Goal: Transaction & Acquisition: Purchase product/service

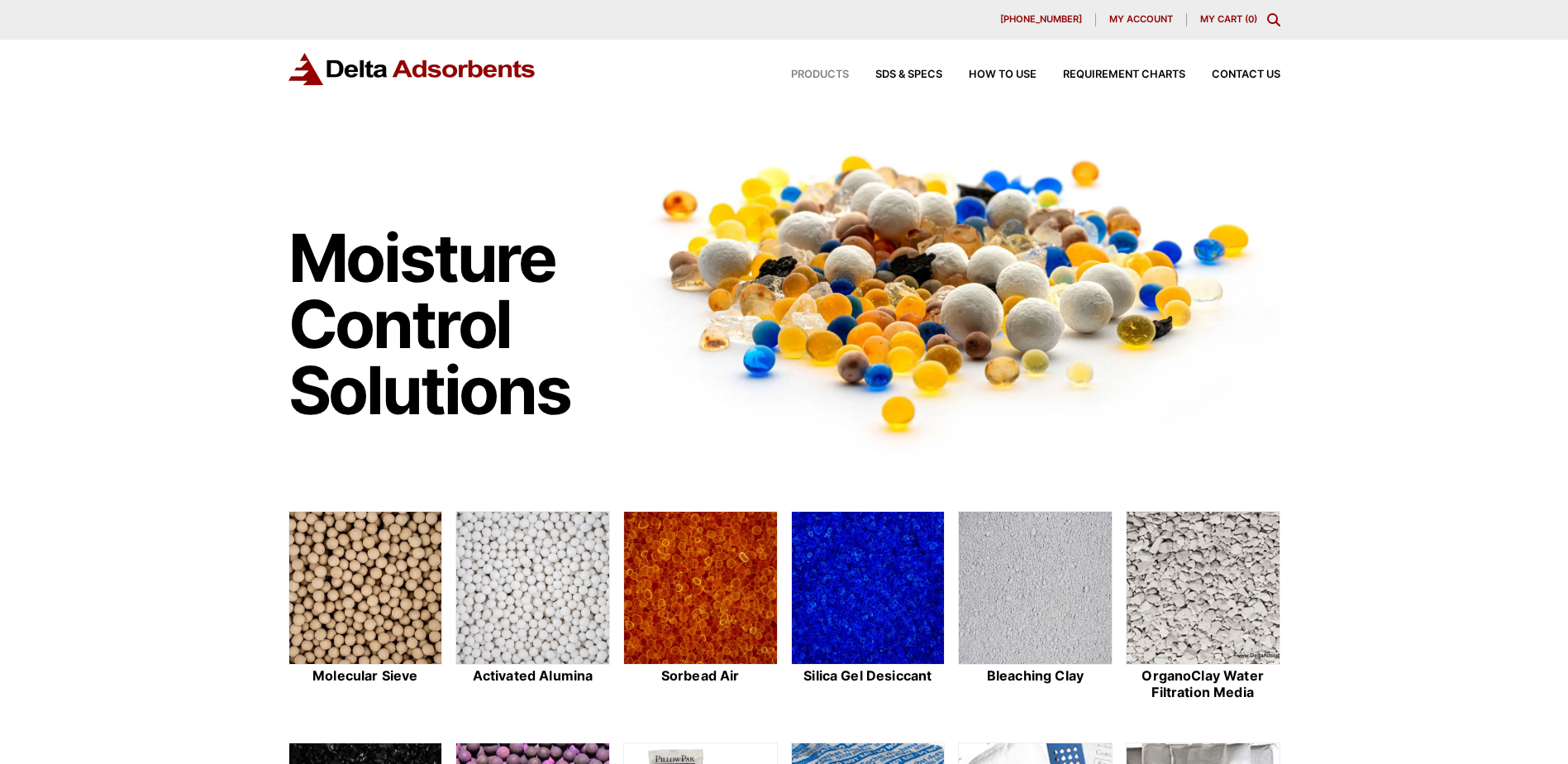
click at [809, 73] on span "Products" at bounding box center [819, 75] width 58 height 11
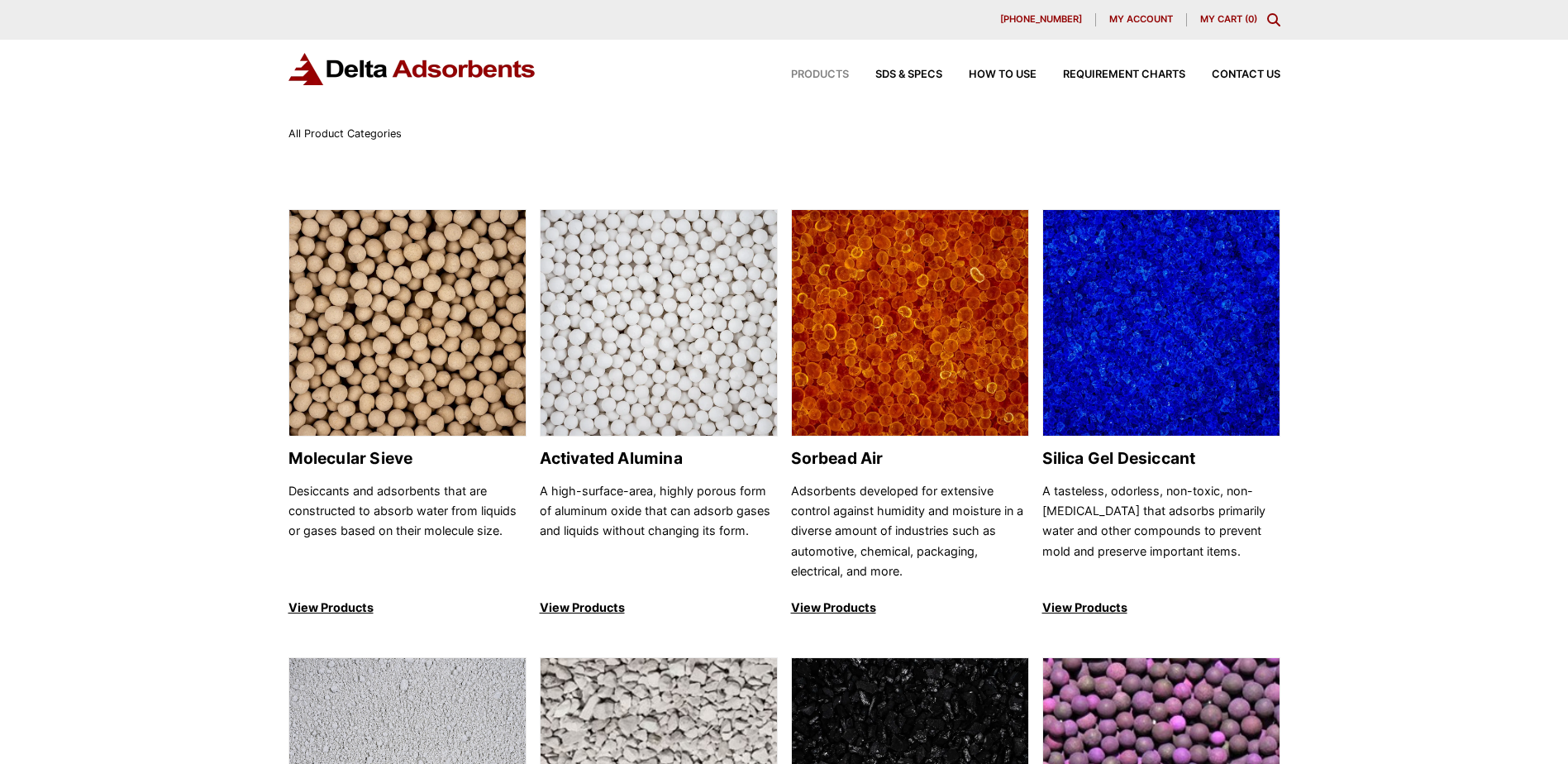
click at [1271, 17] on icon "Toggle Modal Content" at bounding box center [1273, 20] width 13 height 13
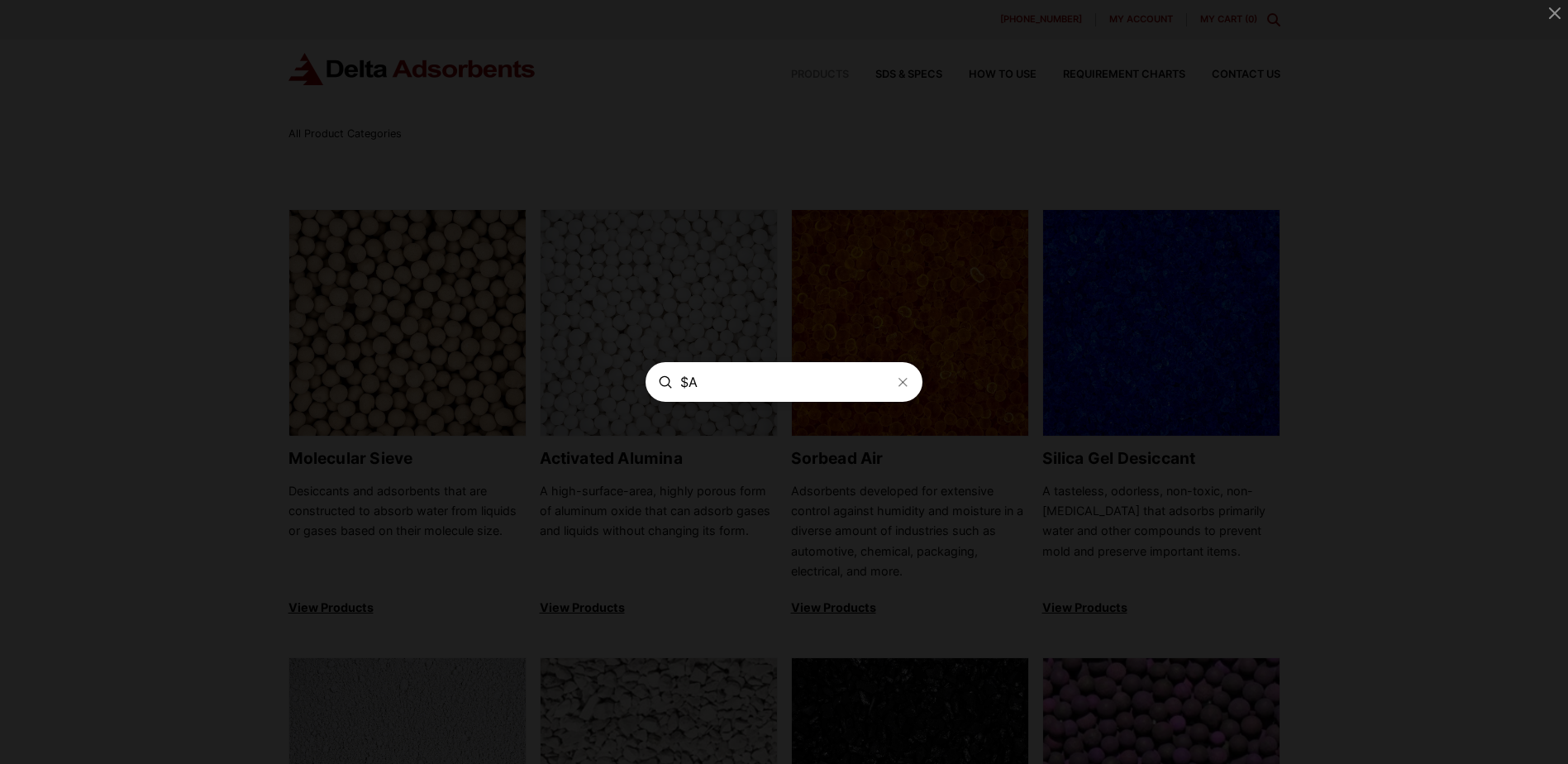
type input "$"
type input "4A 4X8 Molecular Sieve"
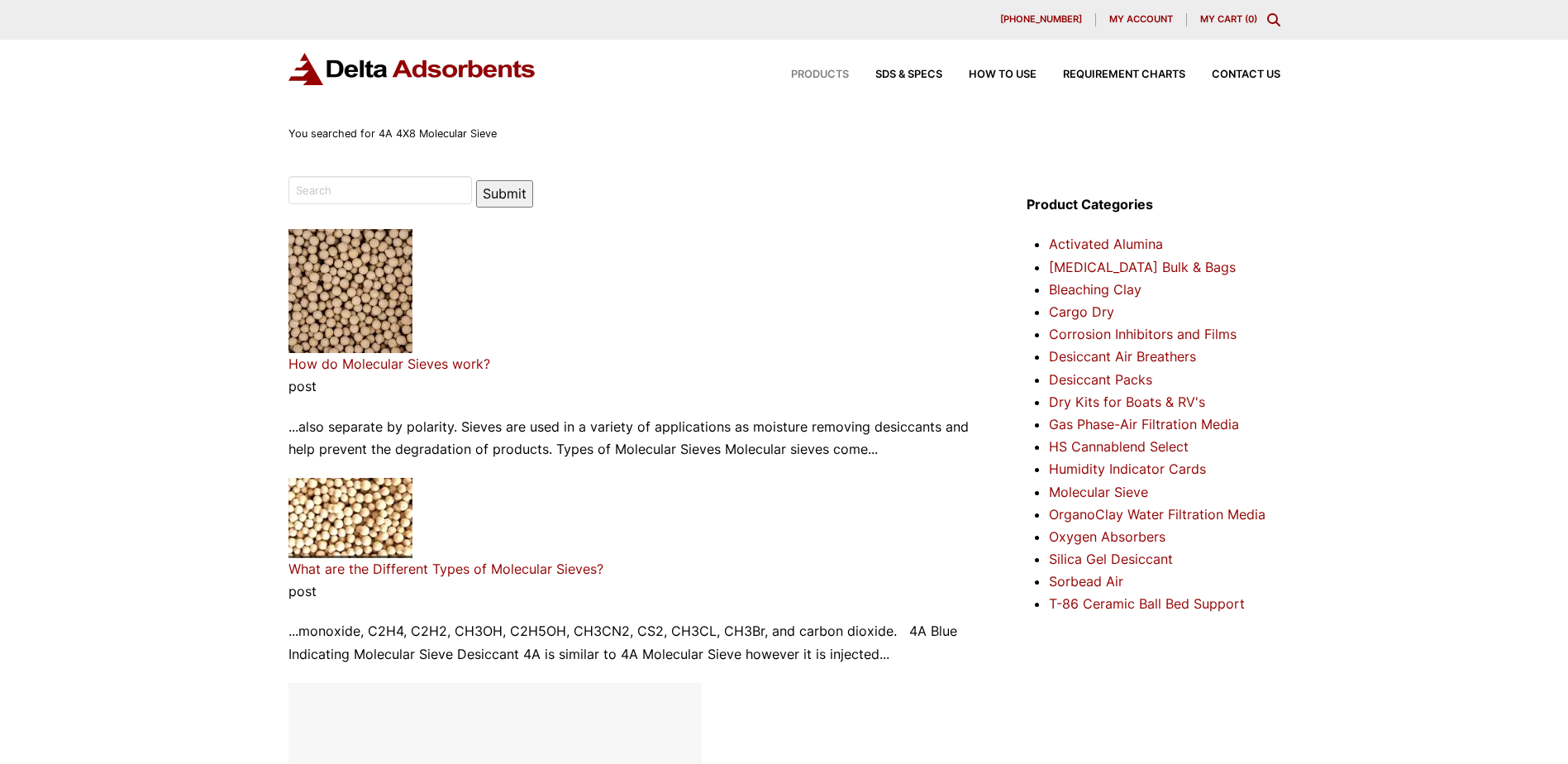
click at [836, 69] on span "Products" at bounding box center [819, 75] width 58 height 11
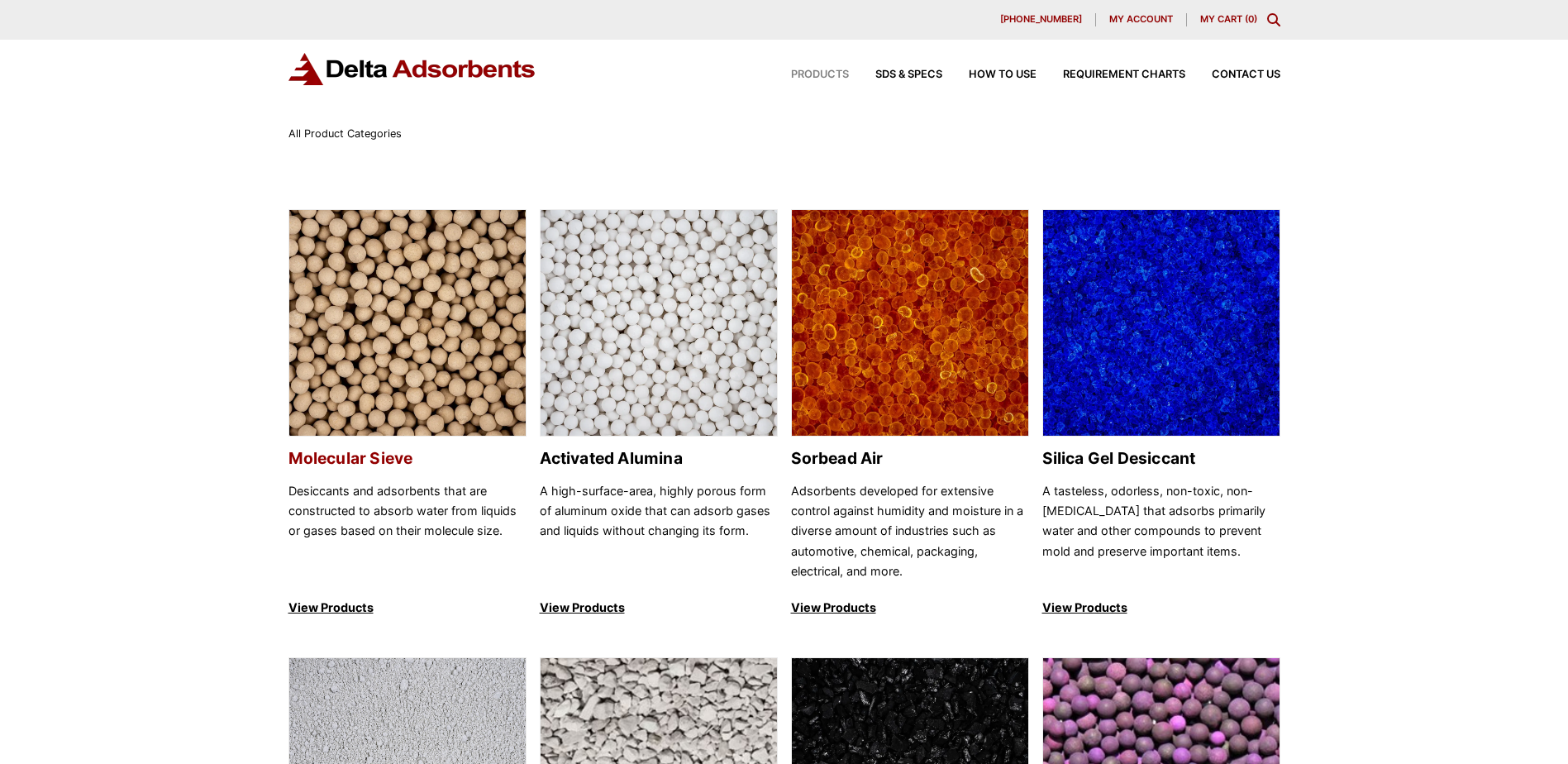
click at [343, 338] on img at bounding box center [407, 324] width 236 height 227
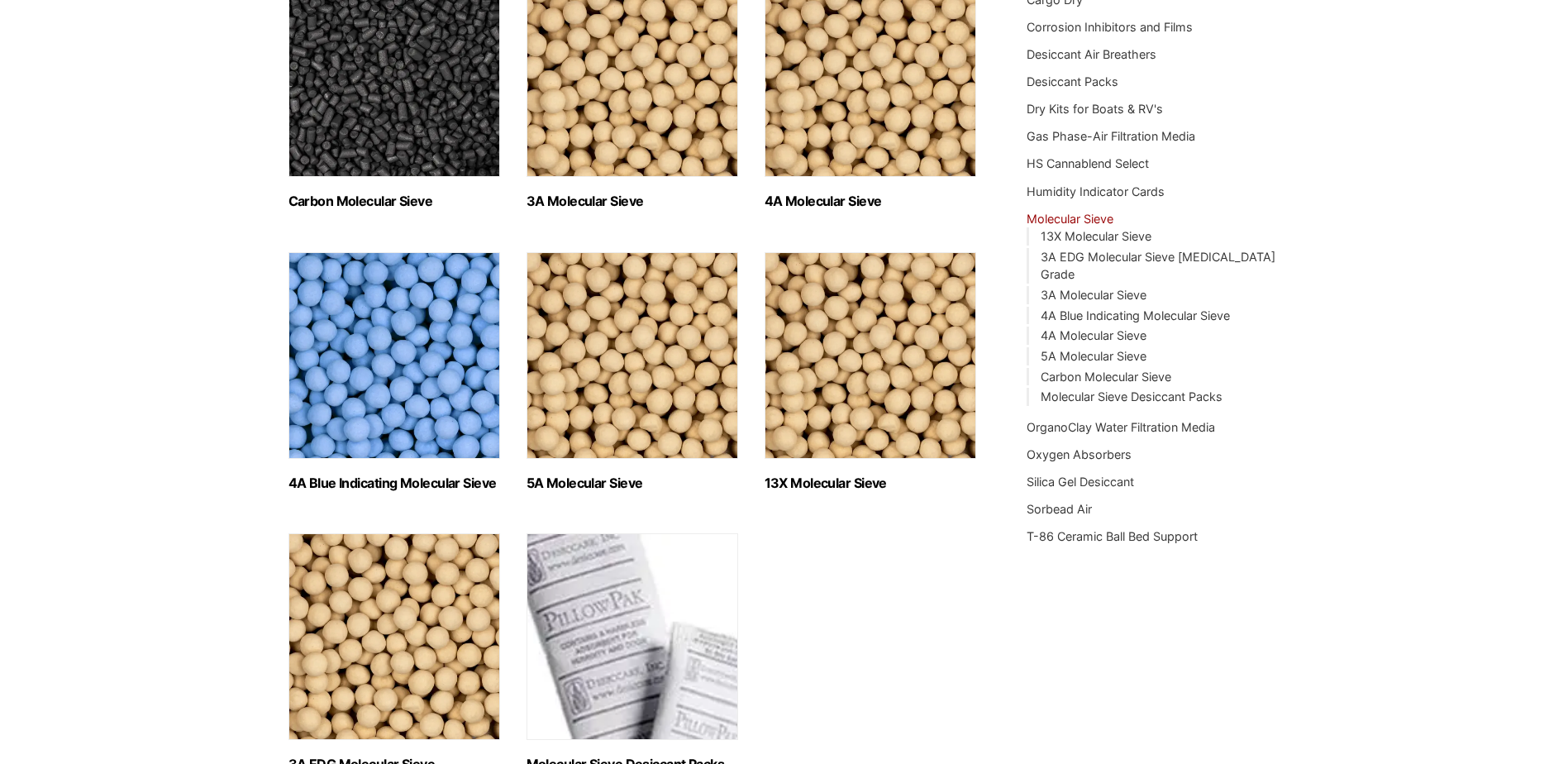
scroll to position [331, 0]
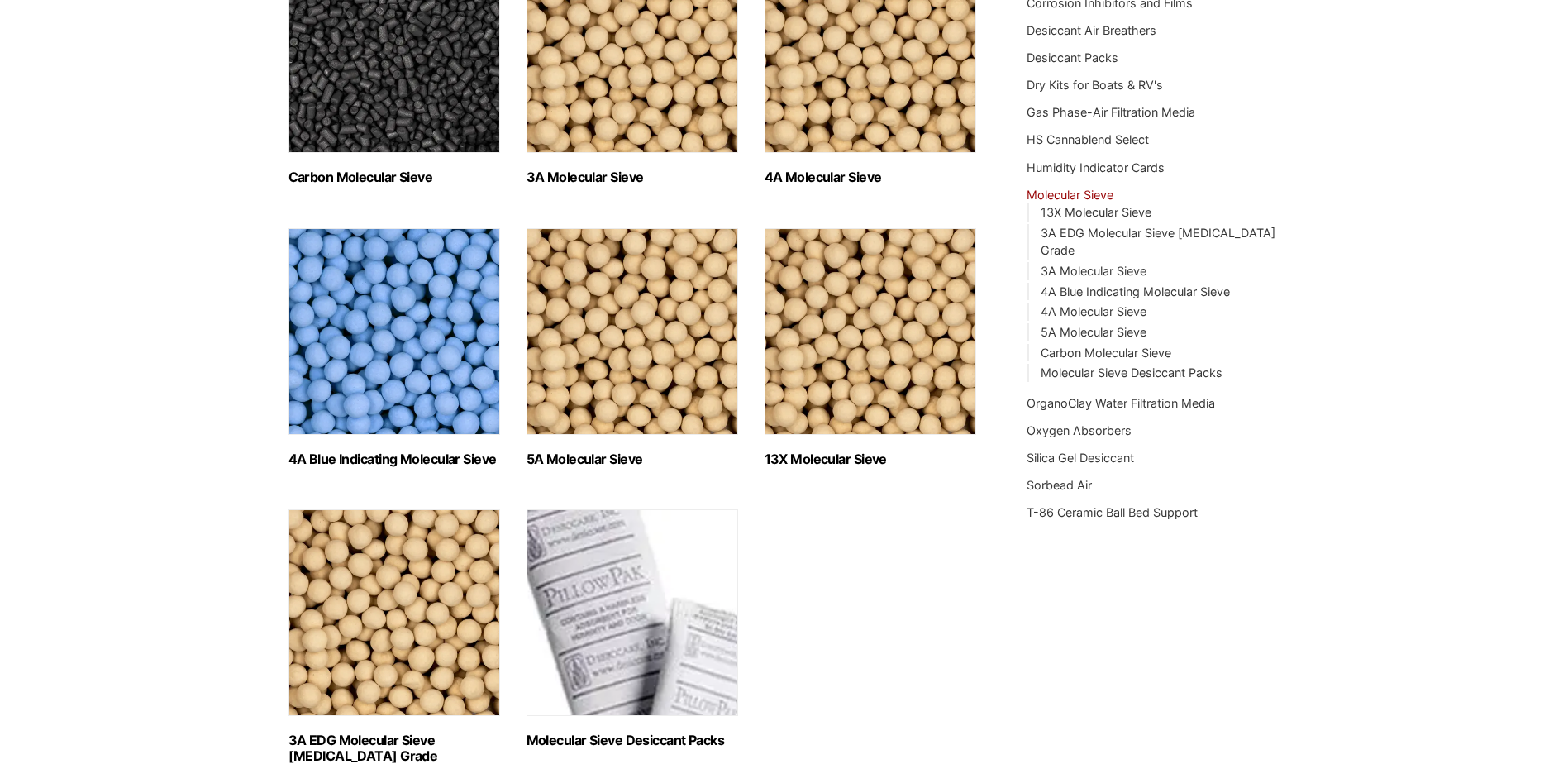
click at [859, 84] on img "Visit product category 4A Molecular Sieve" at bounding box center [870, 49] width 211 height 207
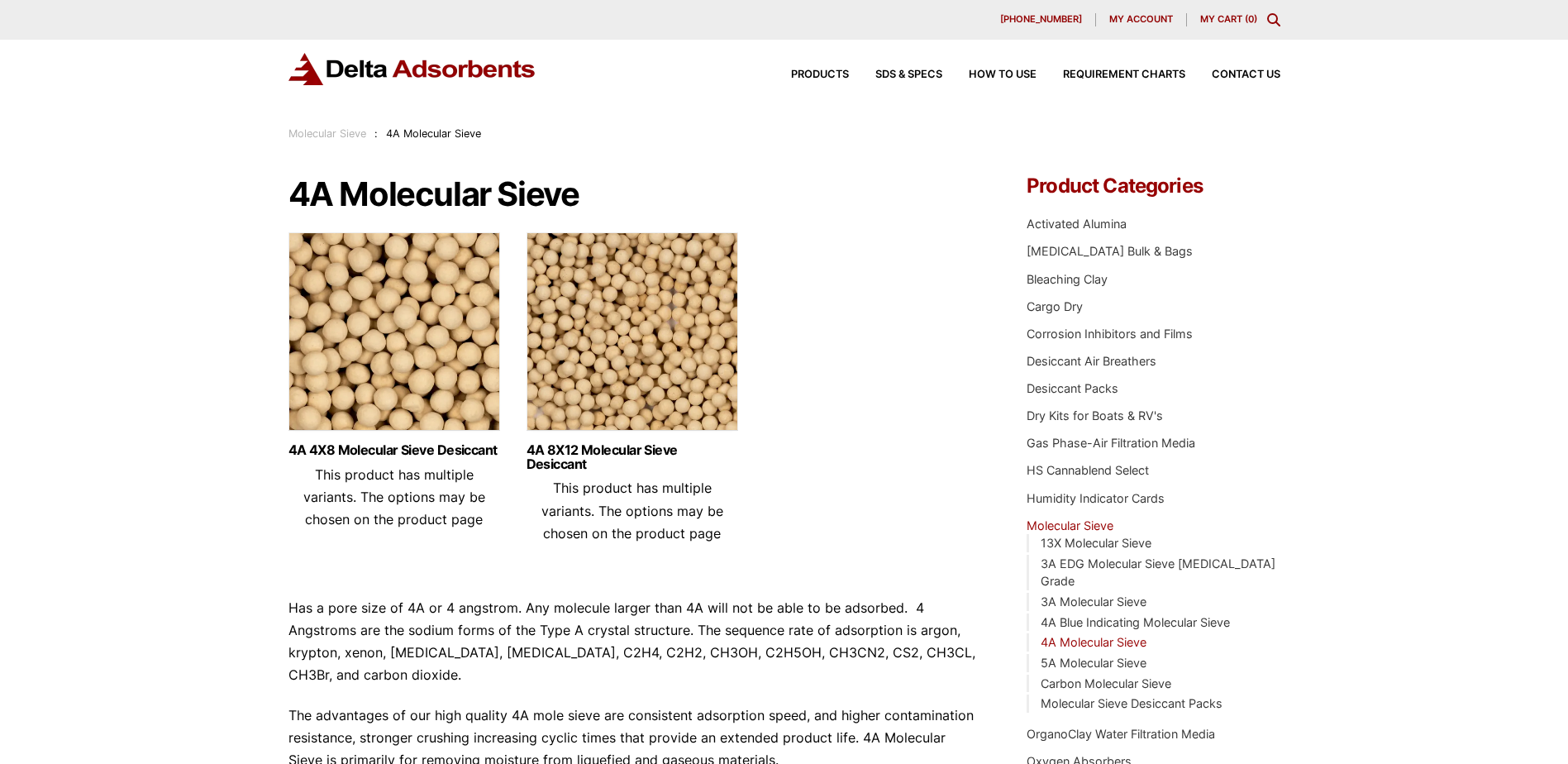
click at [395, 338] on img at bounding box center [394, 335] width 211 height 207
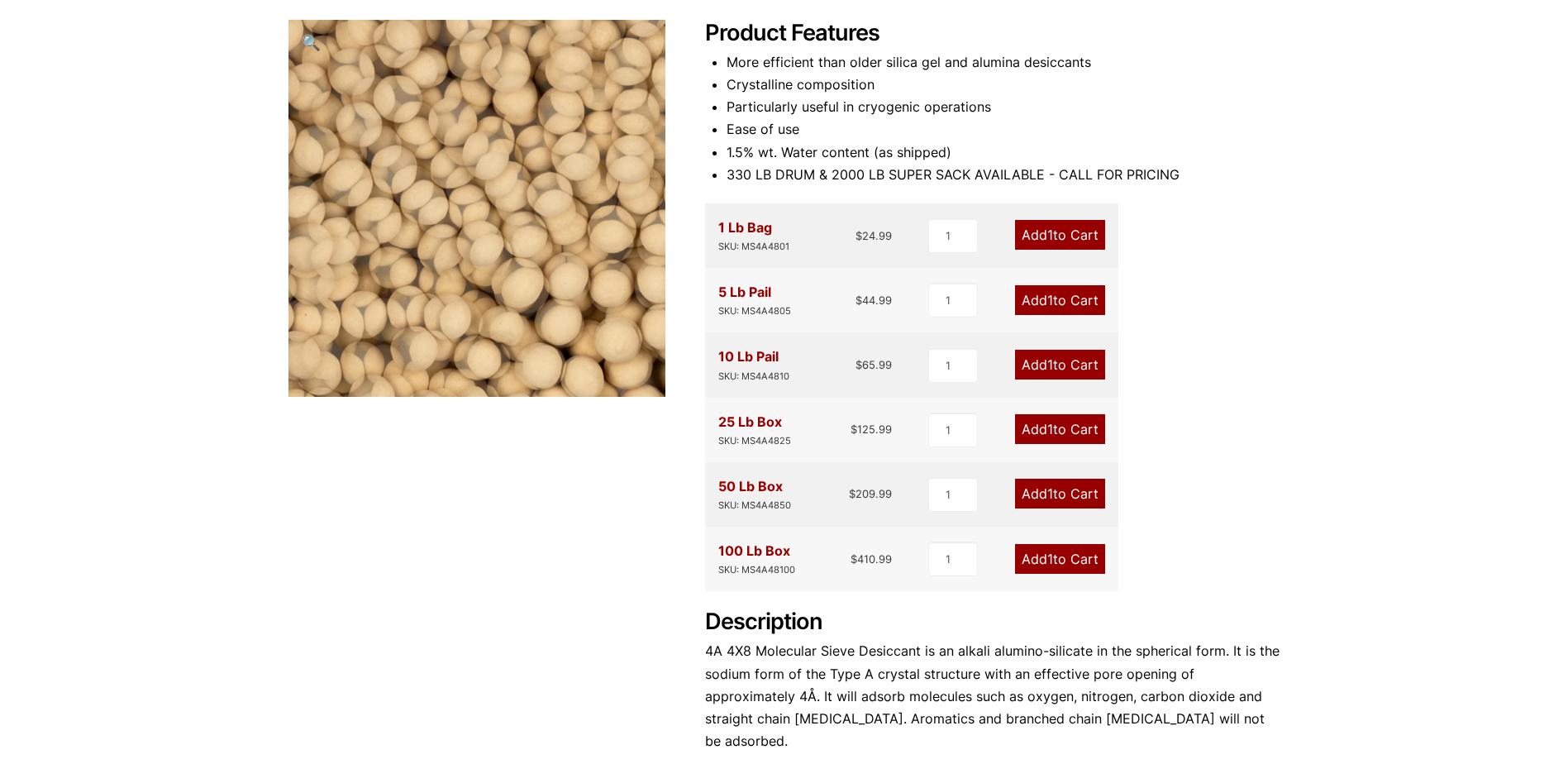
scroll to position [331, 0]
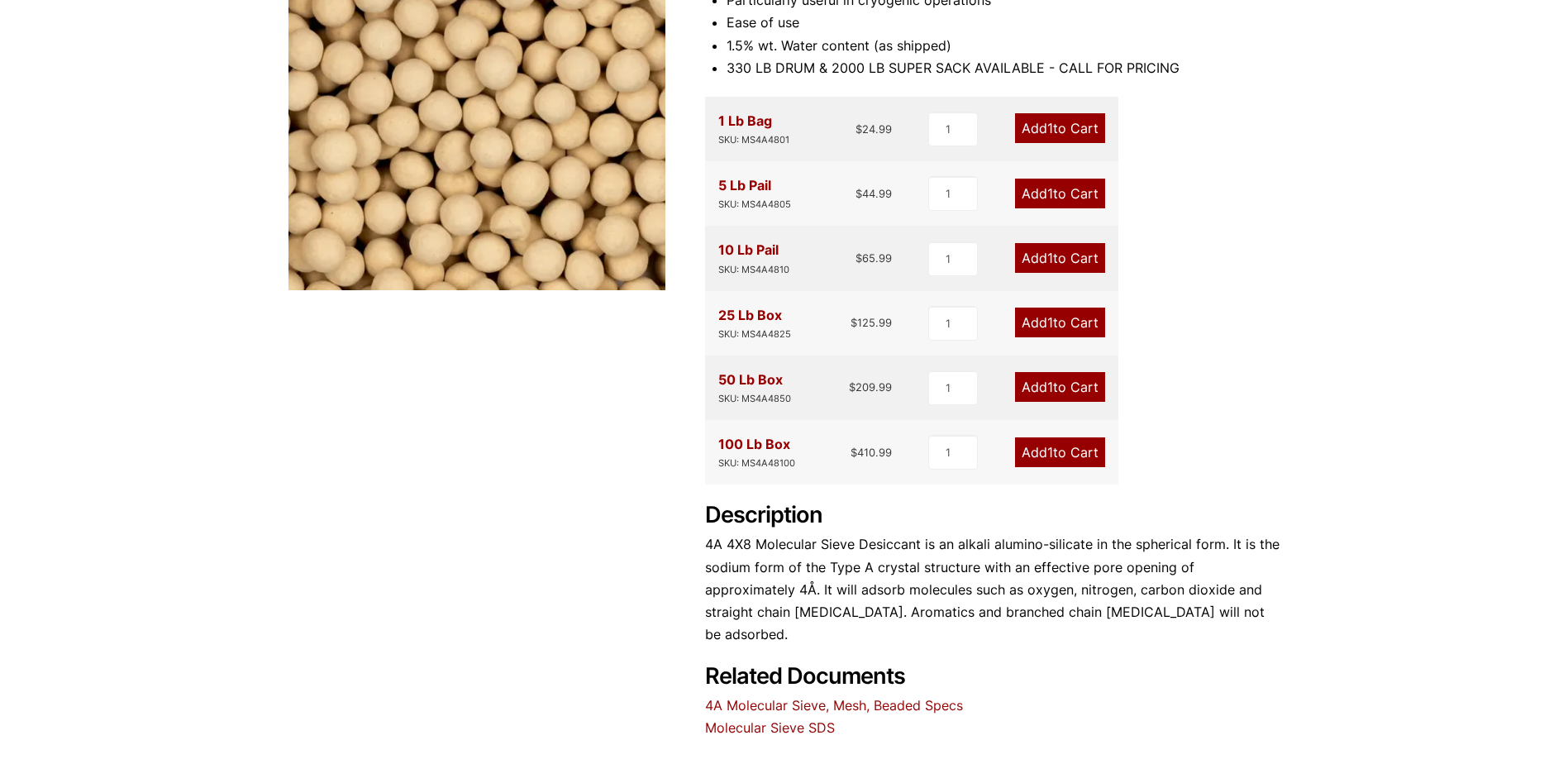
click at [1056, 321] on link "Add 1 to Cart" at bounding box center [1059, 322] width 90 height 30
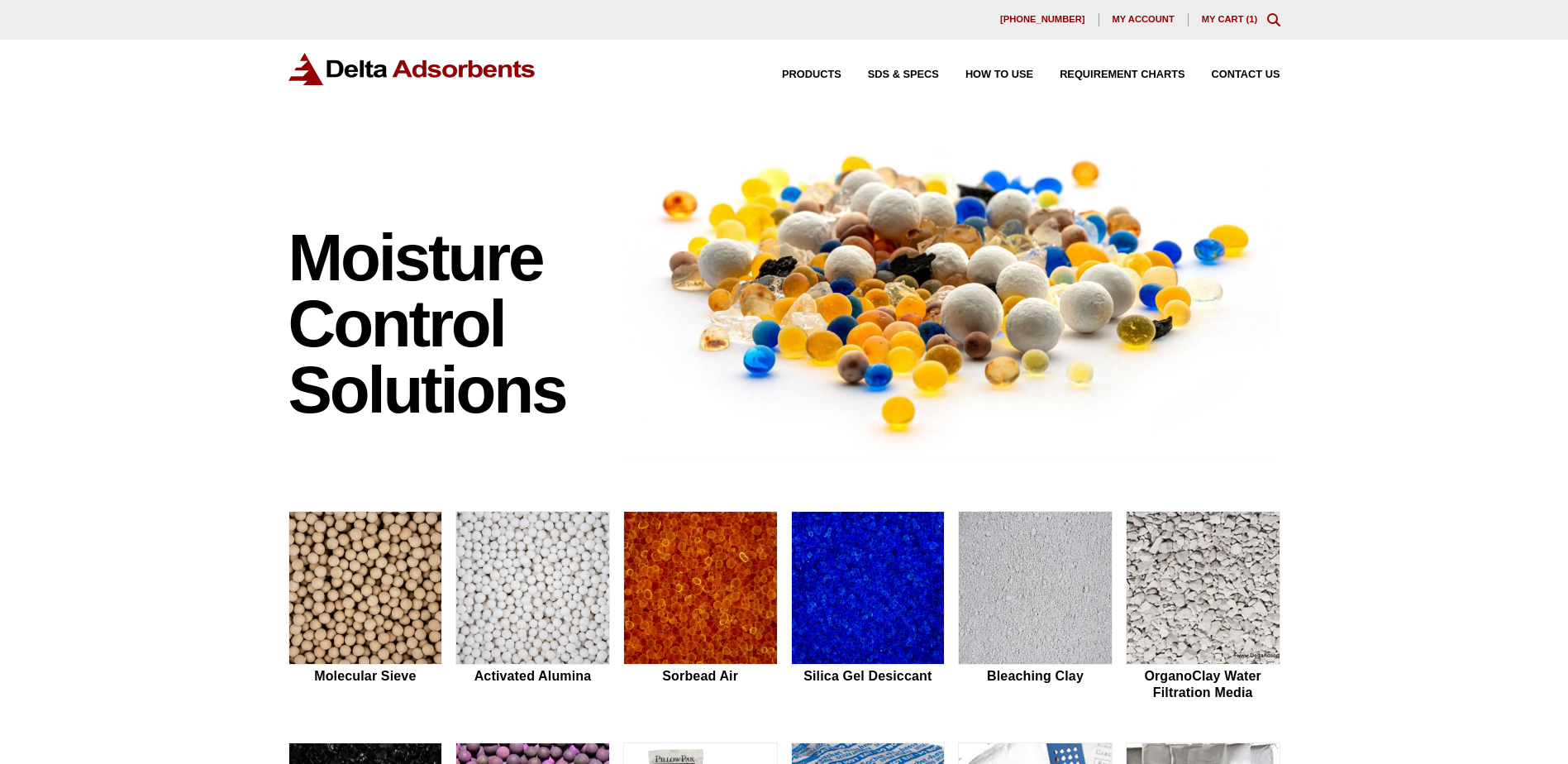
click at [1229, 18] on link "My Cart ( 1 )" at bounding box center [1229, 19] width 57 height 10
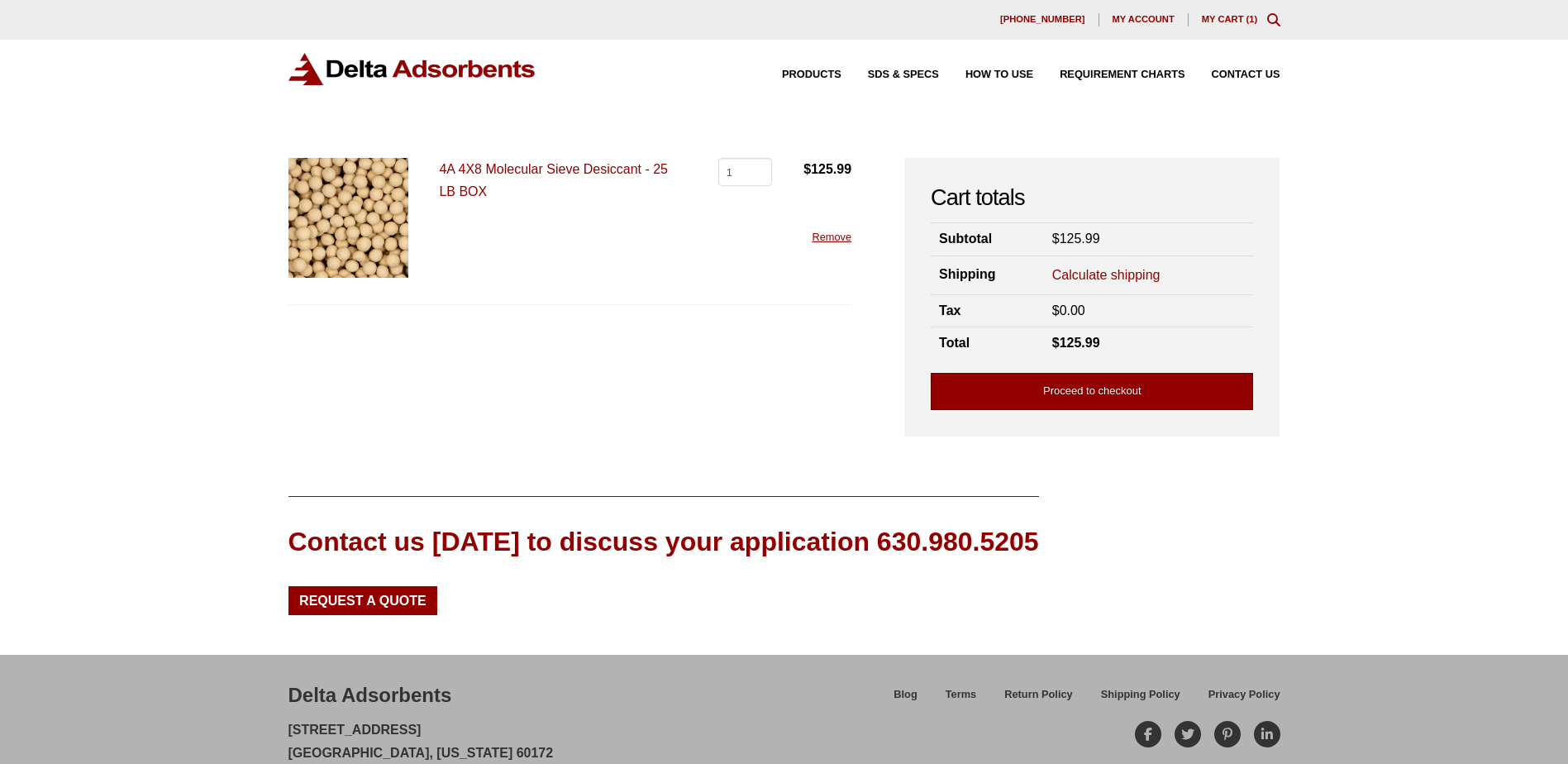
click at [1095, 399] on link "Proceed to checkout" at bounding box center [1092, 391] width 323 height 37
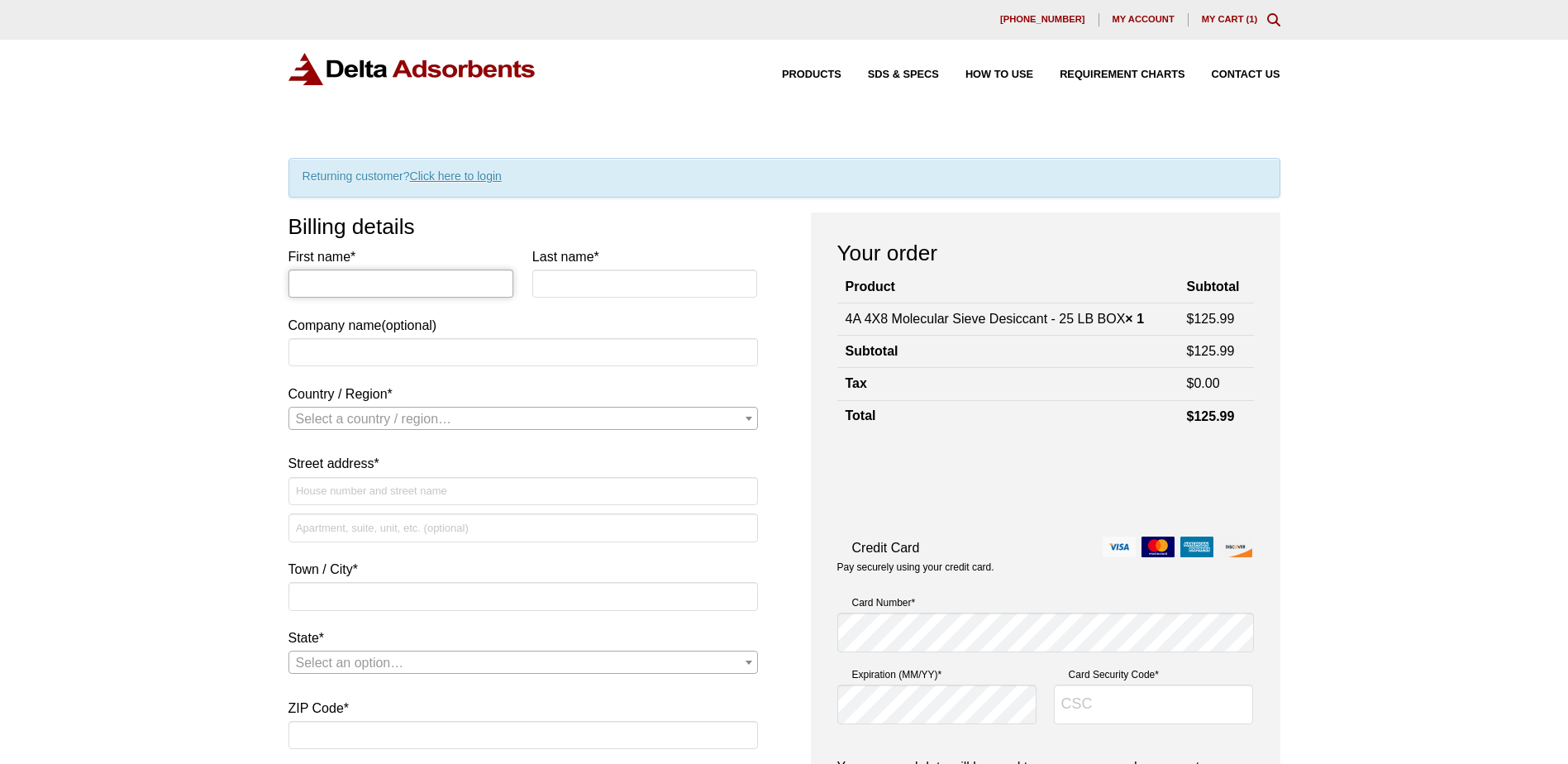
click at [311, 281] on input "First name *" at bounding box center [401, 283] width 226 height 28
type input "Grant"
type input "Beecher"
type input "[STREET_ADDRESS]"
type input "RADFORD"
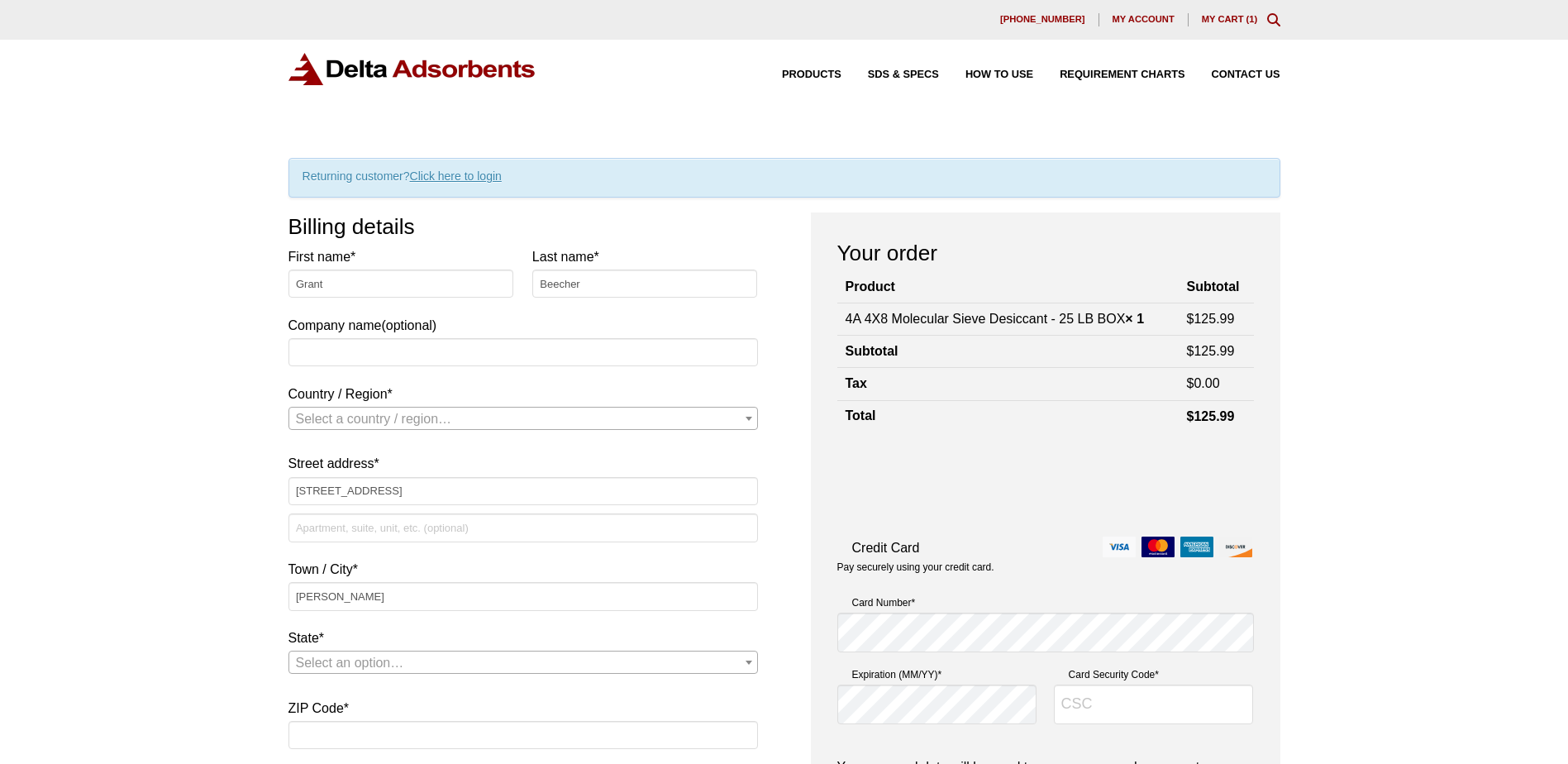
type input "24141"
type input "[PHONE_NUMBER]"
type input "[EMAIL_ADDRESS][DOMAIN_NAME]"
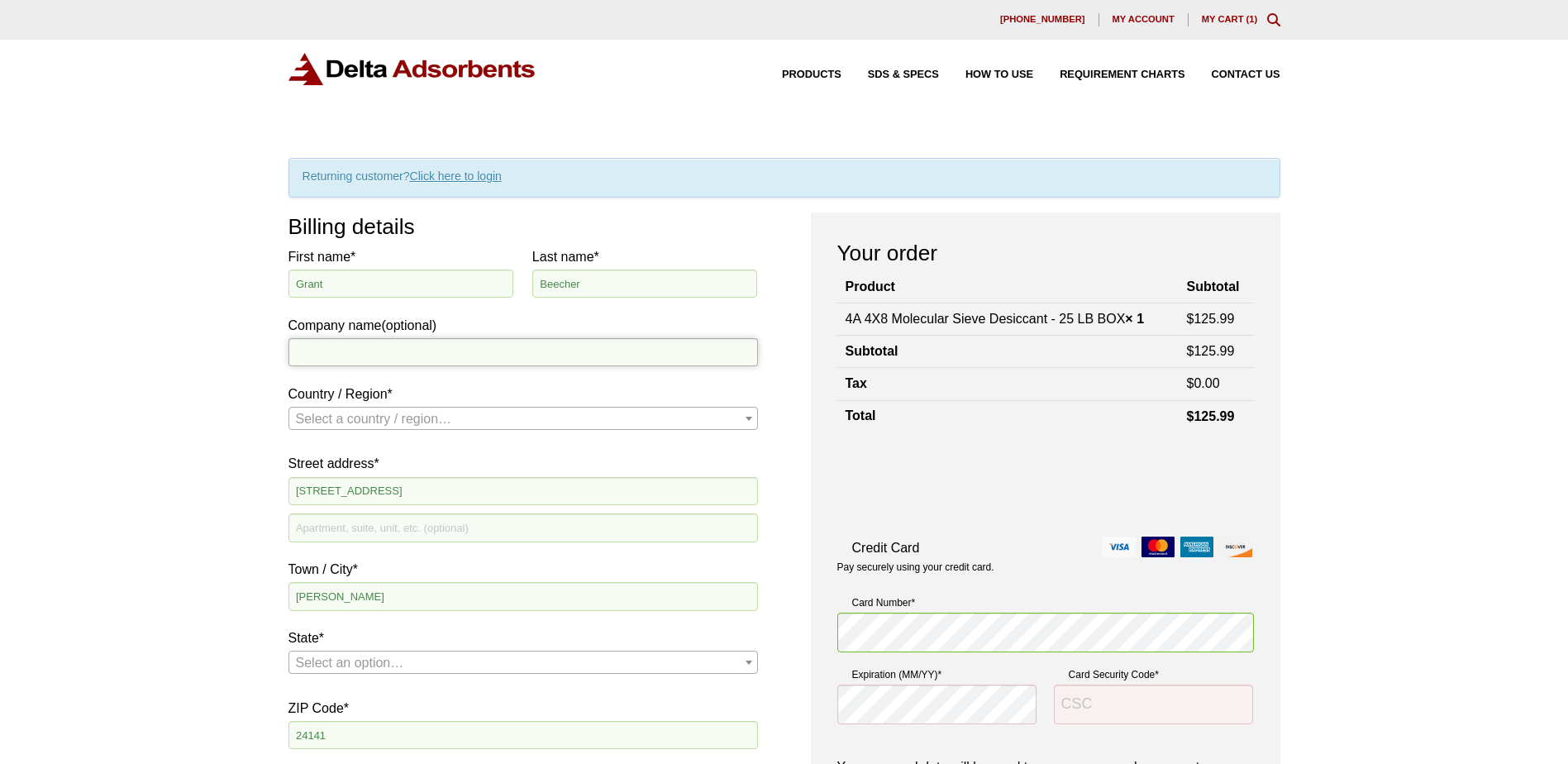
click at [341, 351] on input "Company name (optional)" at bounding box center [523, 351] width 469 height 28
type input "BAE Systems Inc."
select select "US"
select select "VA"
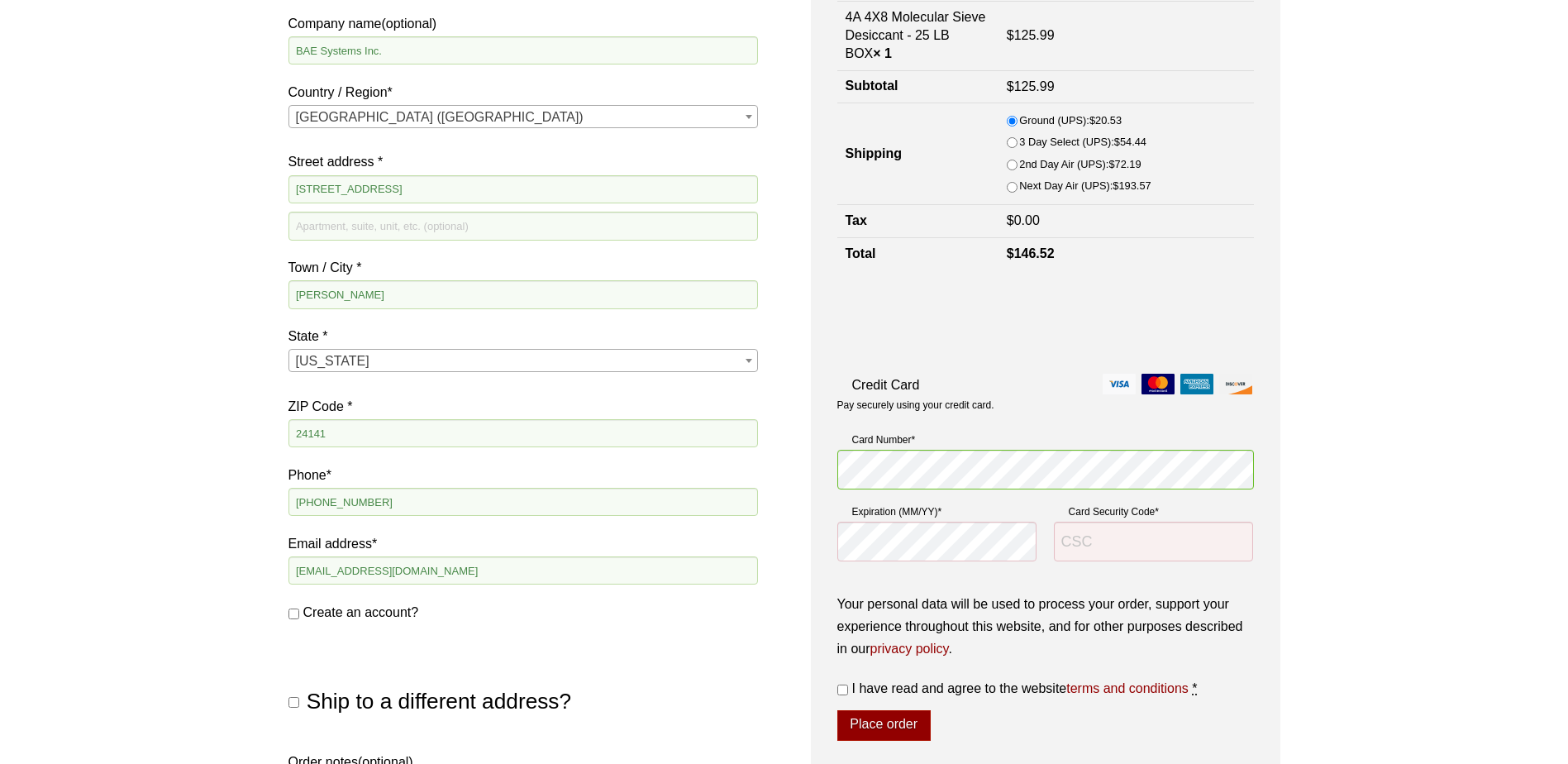
scroll to position [248, 0]
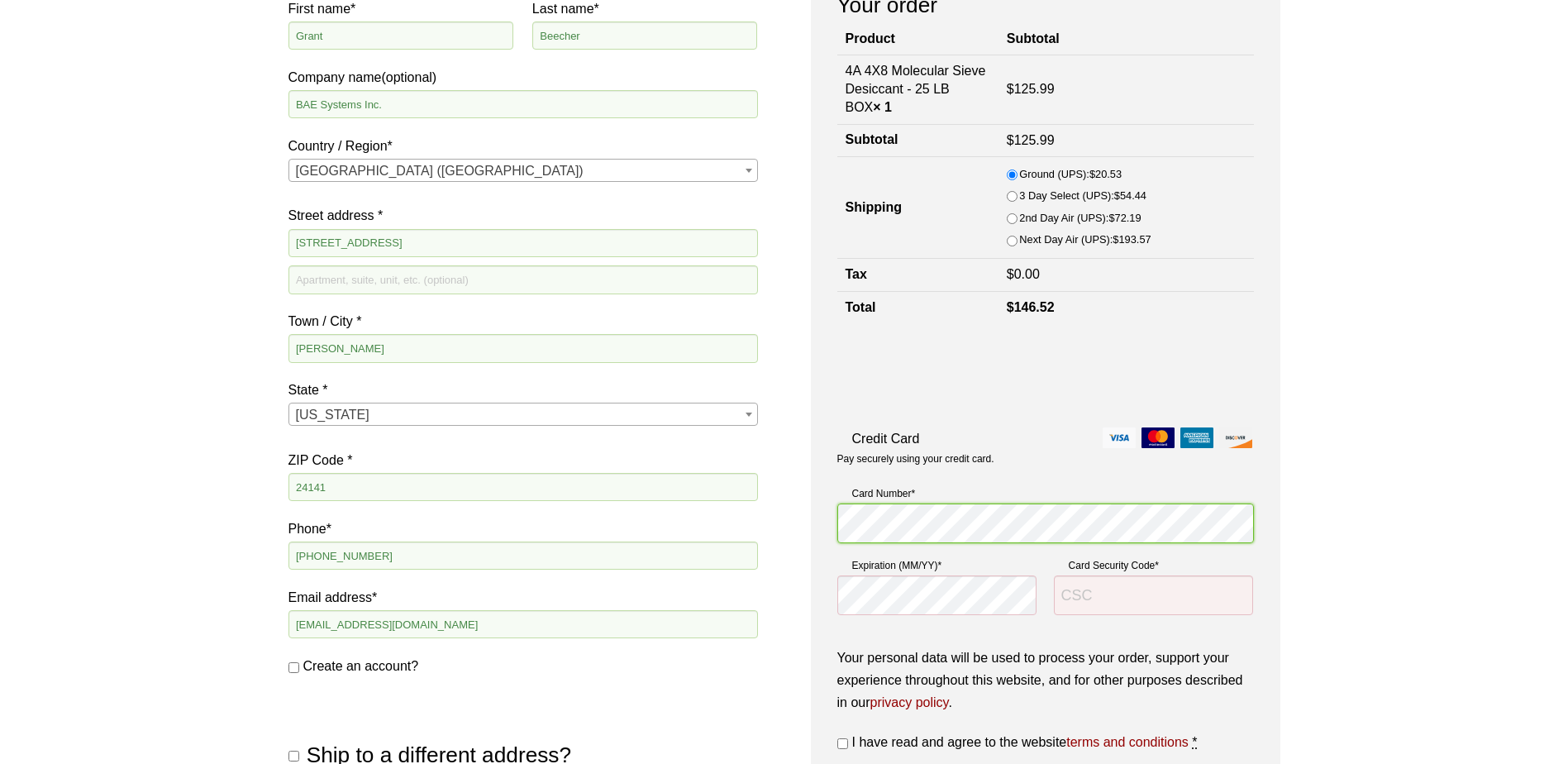
click at [809, 497] on div "Billing details First name * Grant Last name * Beecher Company name (optional) …" at bounding box center [784, 470] width 992 height 1013
click at [1101, 591] on input "Card Security Code *" at bounding box center [1154, 595] width 200 height 40
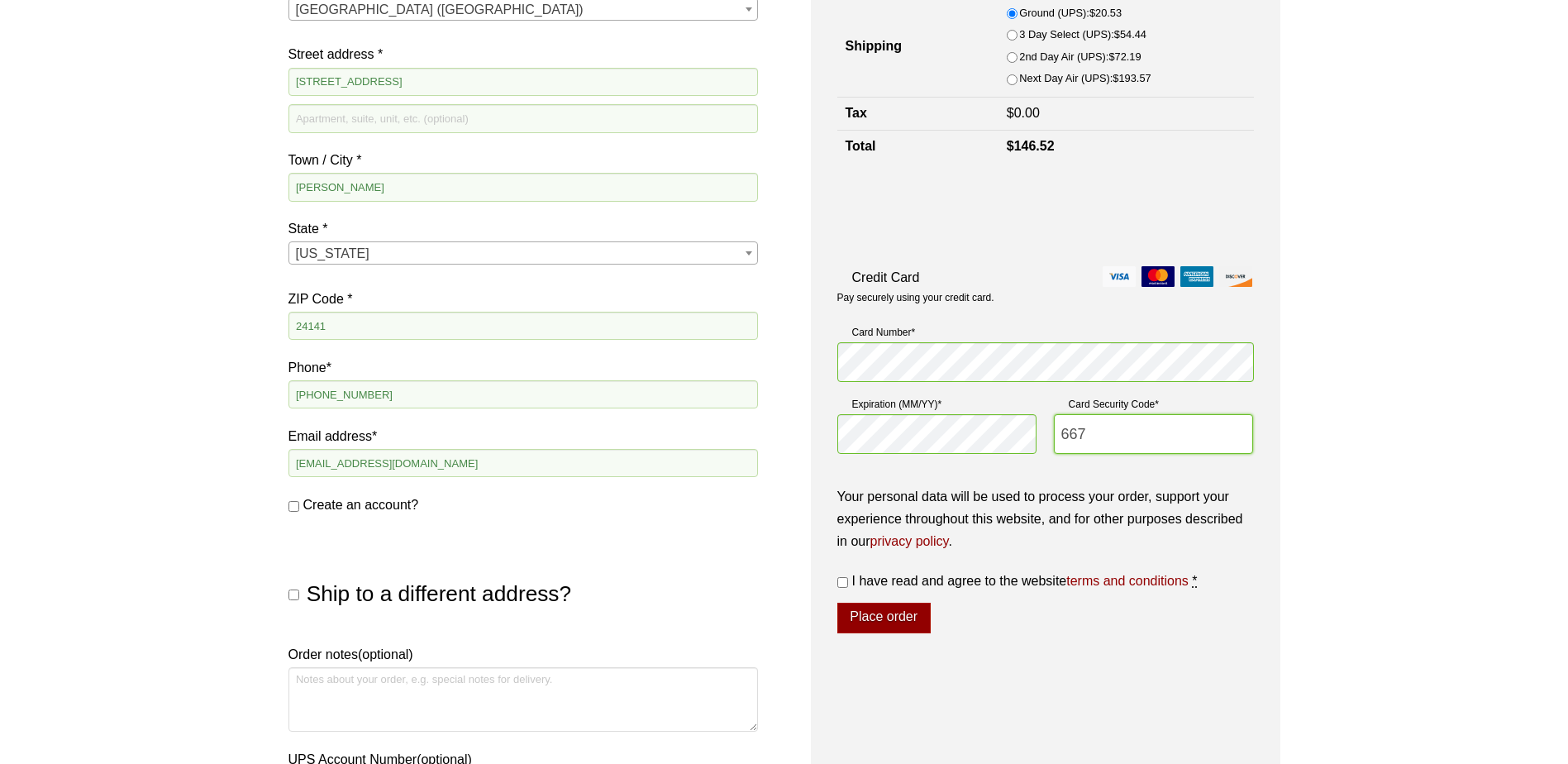
scroll to position [413, 0]
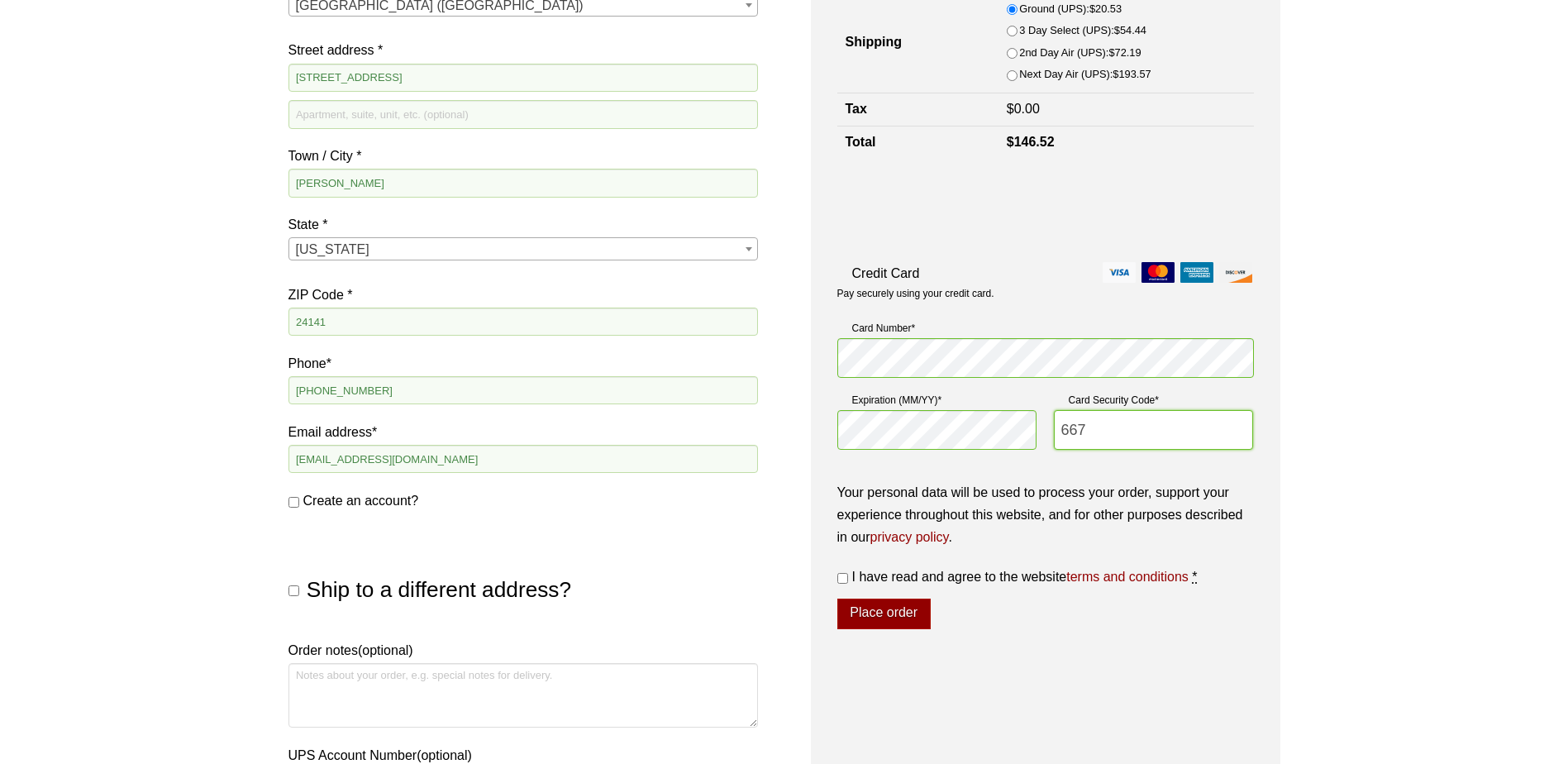
type input "667"
click at [846, 580] on input "I have read and agree to the website terms and conditions *" at bounding box center [843, 578] width 11 height 11
checkbox input "true"
click at [890, 612] on button "Place order" at bounding box center [884, 614] width 93 height 31
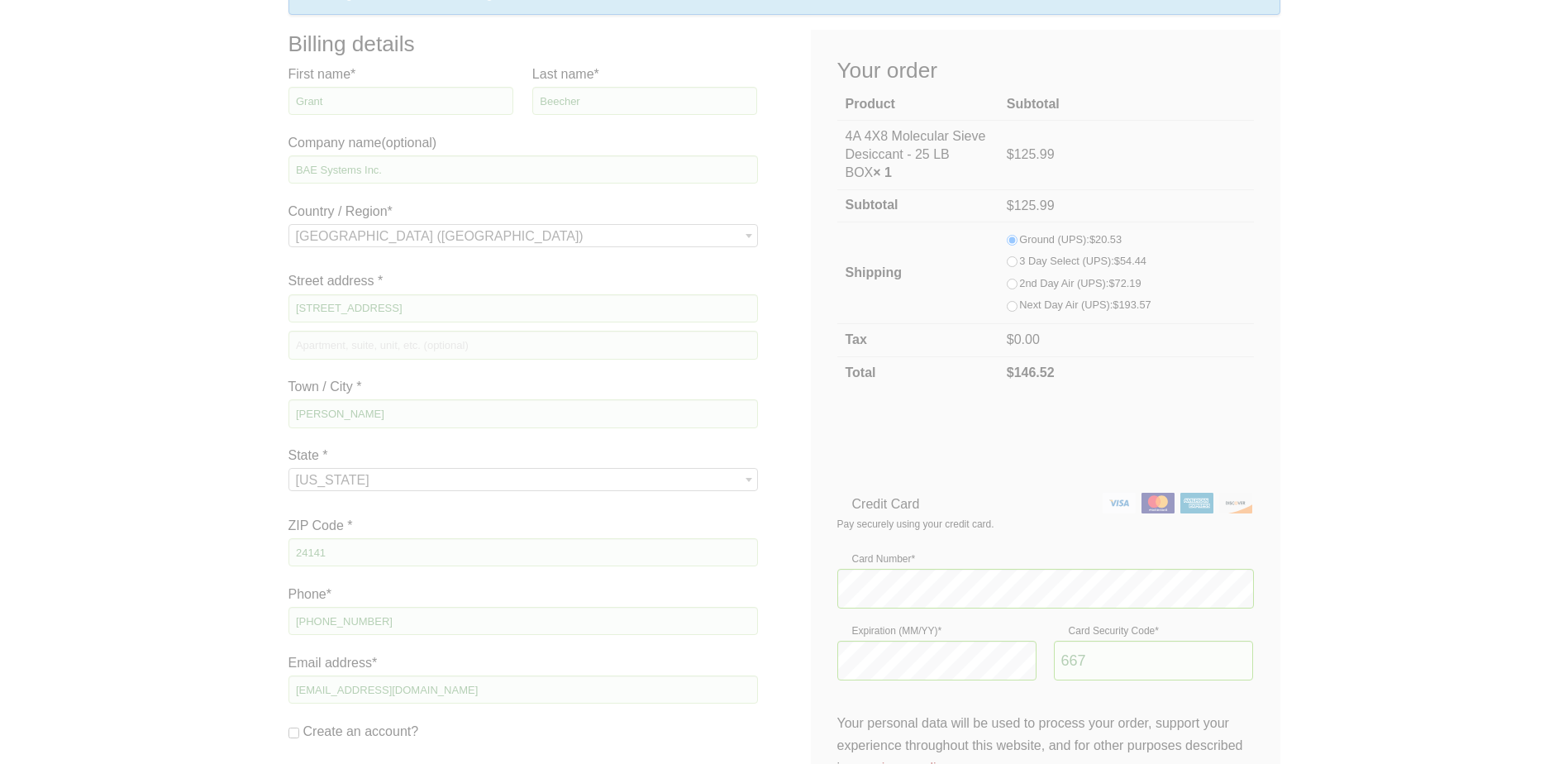
scroll to position [165, 0]
